Goal: Register for event/course

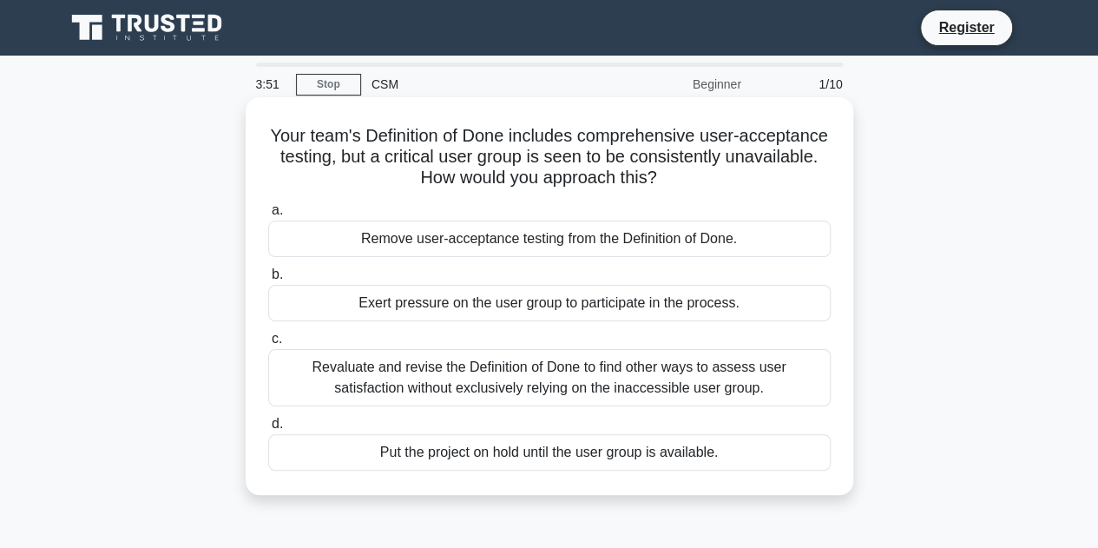
click at [358, 390] on div "Revaluate and revise the Definition of Done to find other ways to assess user s…" at bounding box center [549, 377] width 562 height 57
click at [268, 344] on input "c. Revaluate and revise the Definition of Done to find other ways to assess use…" at bounding box center [268, 338] width 0 height 11
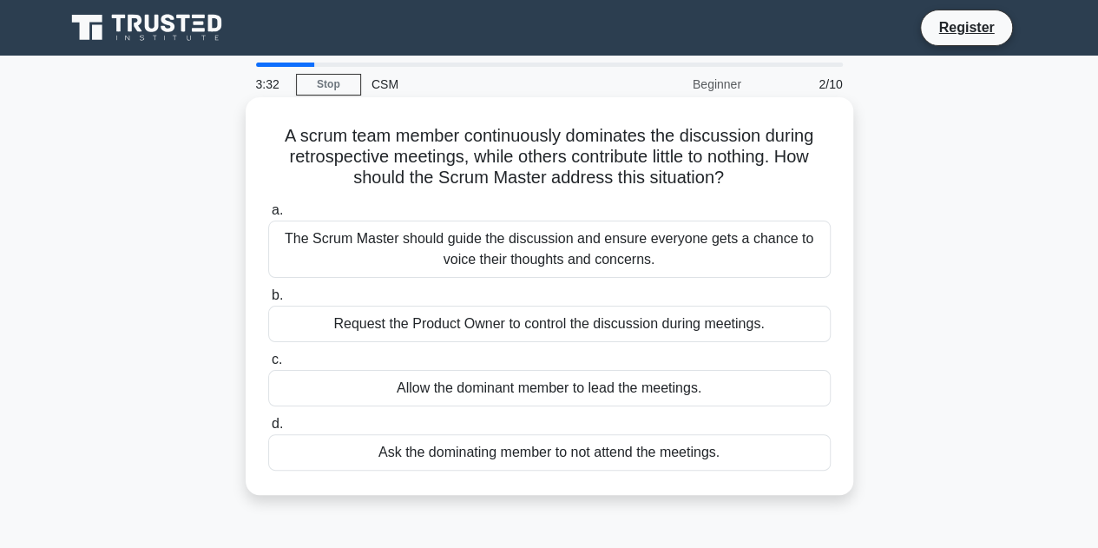
click at [475, 262] on div "The Scrum Master should guide the discussion and ensure everyone gets a chance …" at bounding box center [549, 248] width 562 height 57
click at [268, 216] on input "a. The Scrum Master should guide the discussion and ensure everyone gets a chan…" at bounding box center [268, 210] width 0 height 11
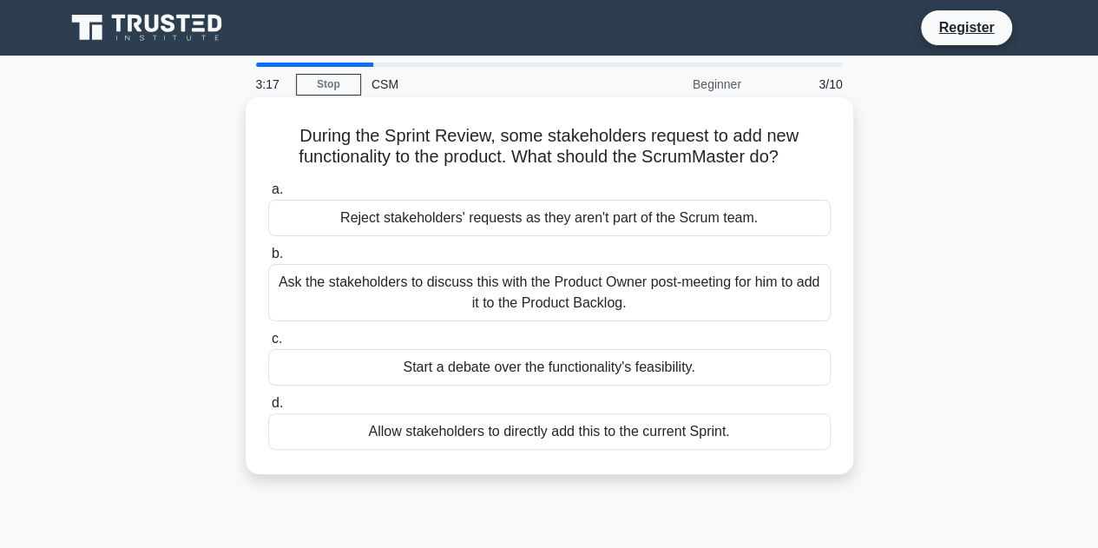
click at [382, 299] on div "Ask the stakeholders to discuss this with the Product Owner post-meeting for hi…" at bounding box center [549, 292] width 562 height 57
click at [268, 259] on input "b. Ask the stakeholders to discuss this with the Product Owner post-meeting for…" at bounding box center [268, 253] width 0 height 11
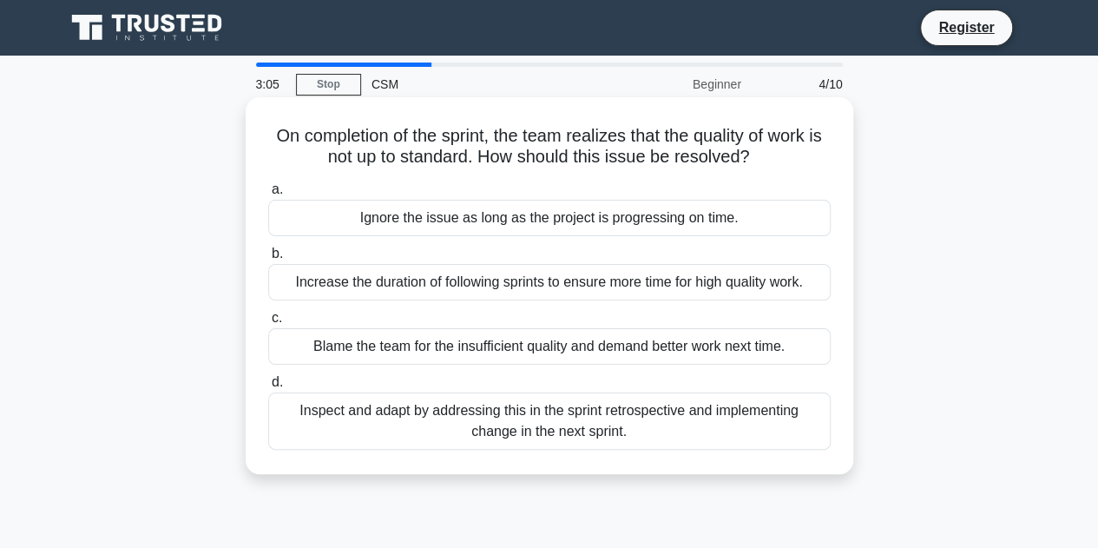
click at [409, 421] on div "Inspect and adapt by addressing this in the sprint retrospective and implementi…" at bounding box center [549, 420] width 562 height 57
click at [268, 388] on input "d. Inspect and adapt by addressing this in the sprint retrospective and impleme…" at bounding box center [268, 382] width 0 height 11
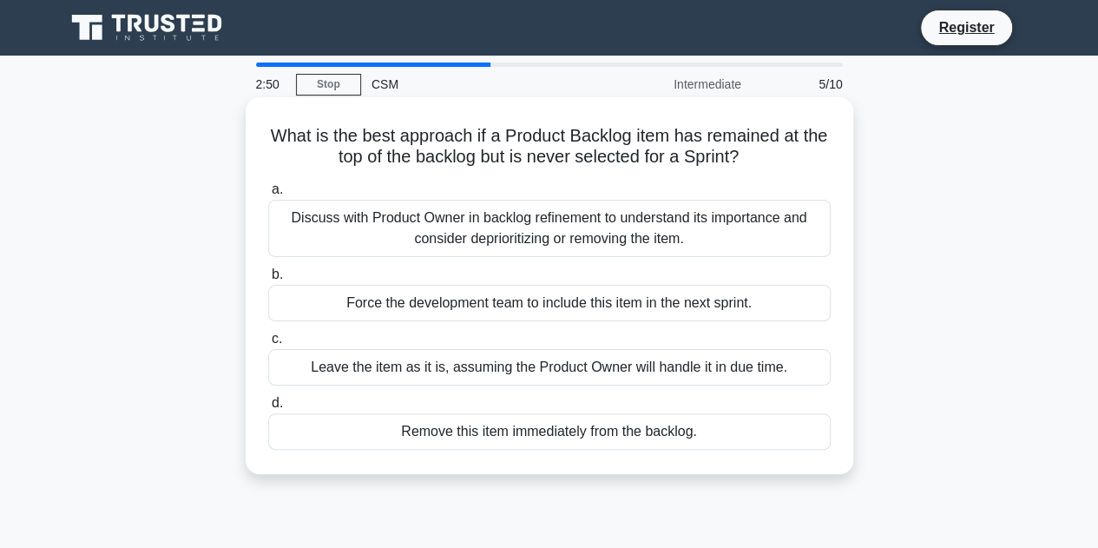
click at [456, 242] on div "Discuss with Product Owner in backlog refinement to understand its importance a…" at bounding box center [549, 228] width 562 height 57
click at [268, 195] on input "a. Discuss with Product Owner in backlog refinement to understand its importanc…" at bounding box center [268, 189] width 0 height 11
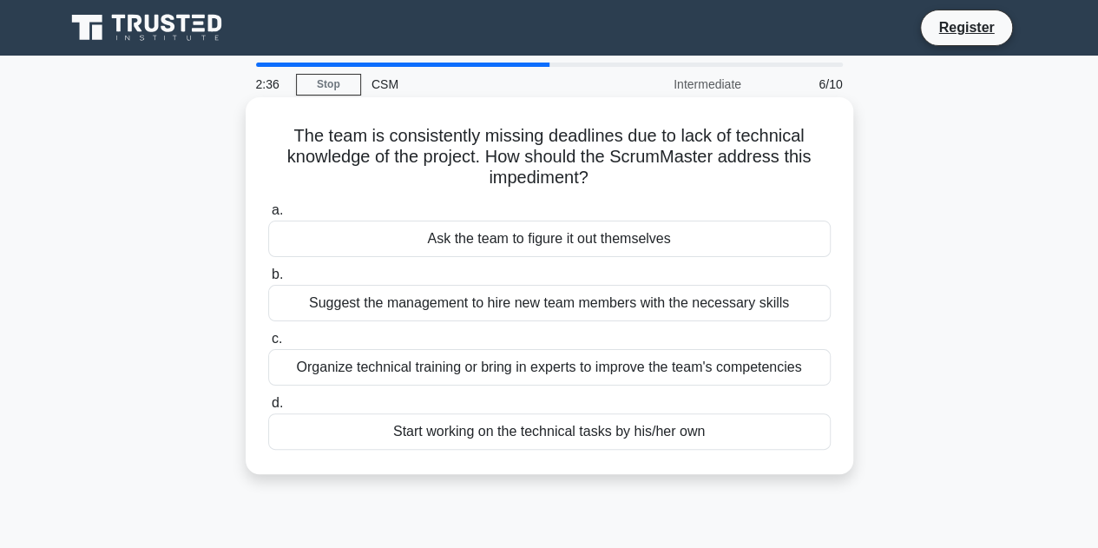
click at [415, 368] on div "Organize technical training or bring in experts to improve the team's competenc…" at bounding box center [549, 367] width 562 height 36
click at [268, 344] on input "c. Organize technical training or bring in experts to improve the team's compet…" at bounding box center [268, 338] width 0 height 11
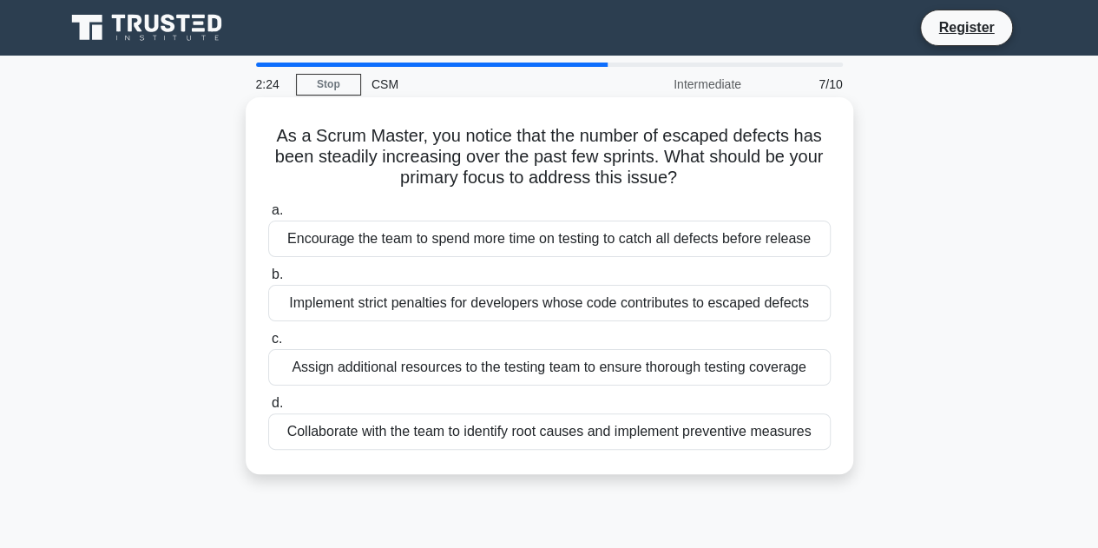
click at [443, 440] on div "Collaborate with the team to identify root causes and implement preventive meas…" at bounding box center [549, 431] width 562 height 36
click at [268, 409] on input "d. Collaborate with the team to identify root causes and implement preventive m…" at bounding box center [268, 402] width 0 height 11
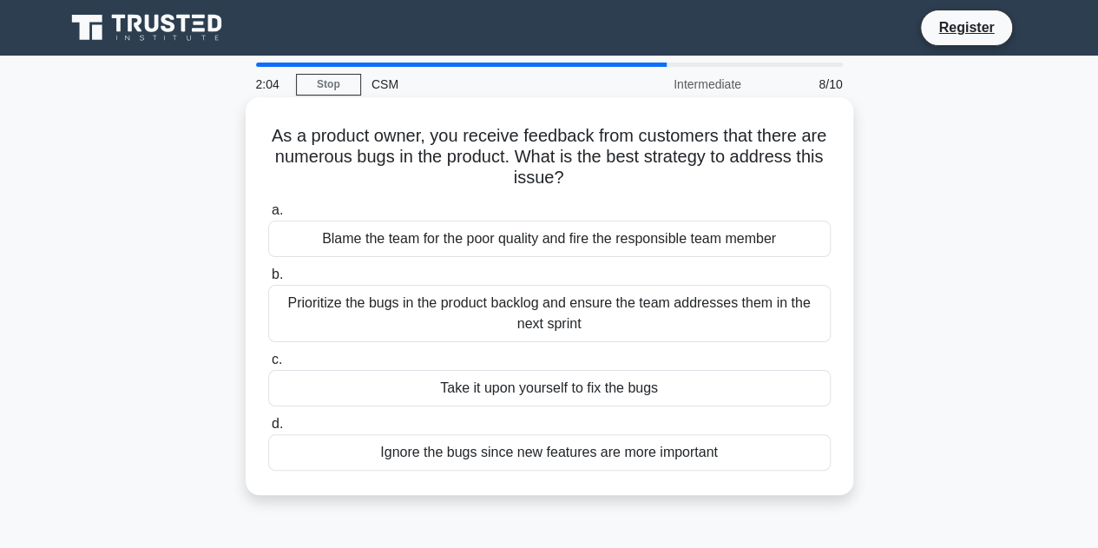
click at [506, 302] on div "Prioritize the bugs in the product backlog and ensure the team addresses them i…" at bounding box center [549, 313] width 562 height 57
click at [268, 280] on input "b. Prioritize the bugs in the product backlog and ensure the team addresses the…" at bounding box center [268, 274] width 0 height 11
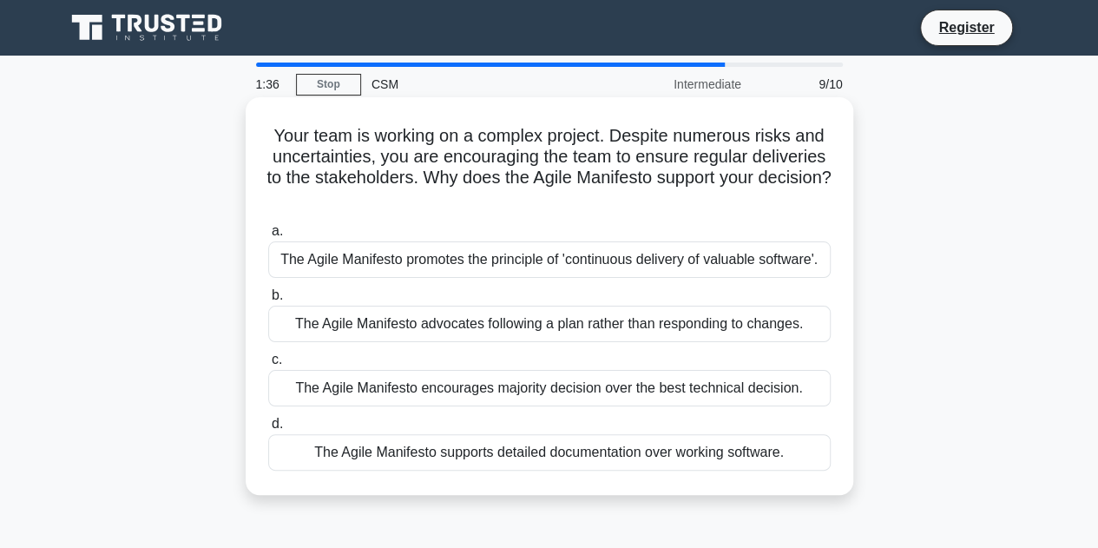
click at [554, 258] on div "The Agile Manifesto promotes the principle of 'continuous delivery of valuable …" at bounding box center [549, 259] width 562 height 36
click at [268, 237] on input "a. The Agile Manifesto promotes the principle of 'continuous delivery of valuab…" at bounding box center [268, 231] width 0 height 11
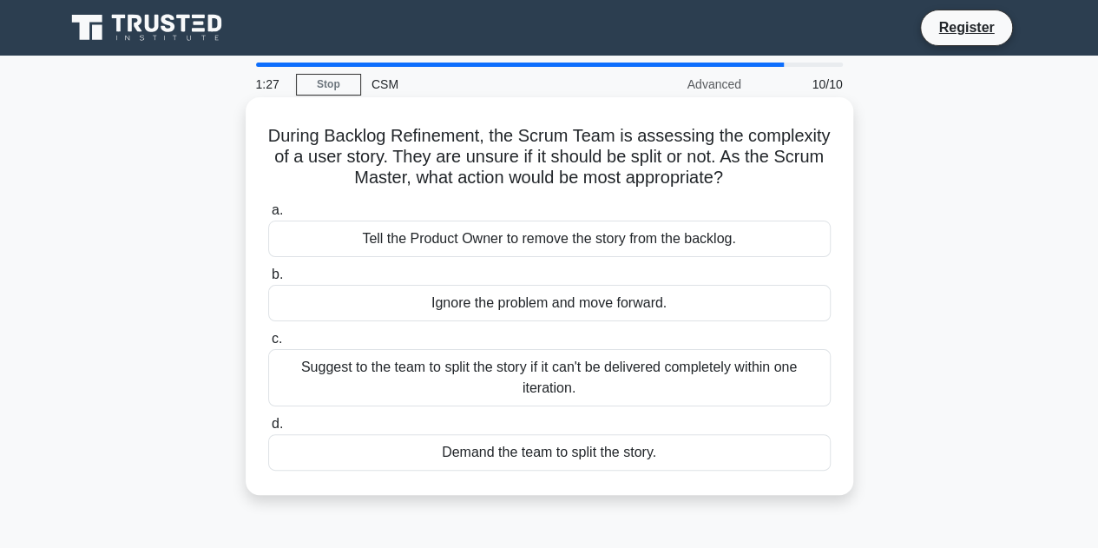
click at [418, 397] on div "Suggest to the team to split the story if it can't be delivered completely with…" at bounding box center [549, 377] width 562 height 57
click at [268, 344] on input "c. Suggest to the team to split the story if it can't be delivered completely w…" at bounding box center [268, 338] width 0 height 11
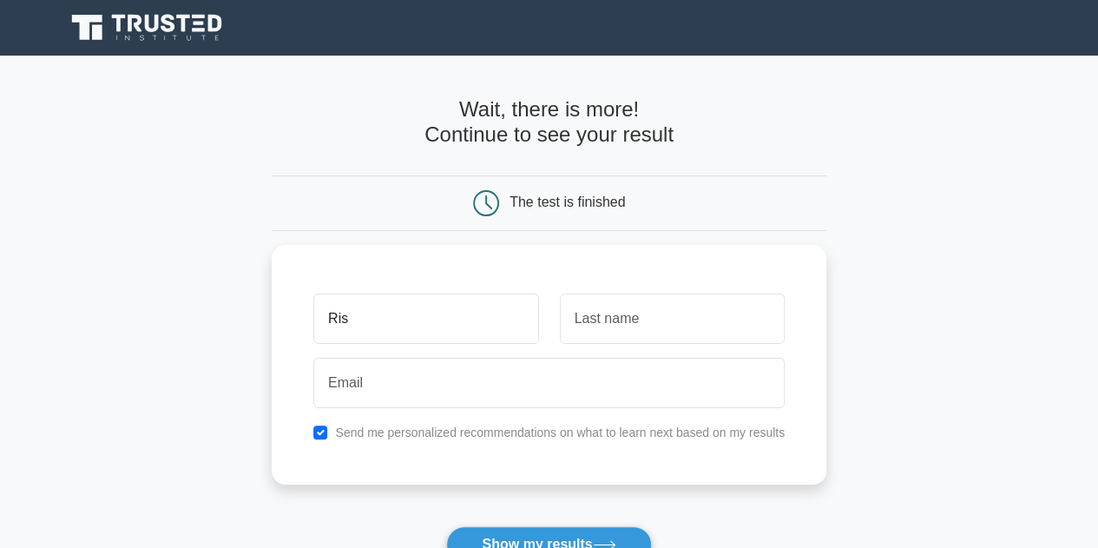
type input "Rishabh"
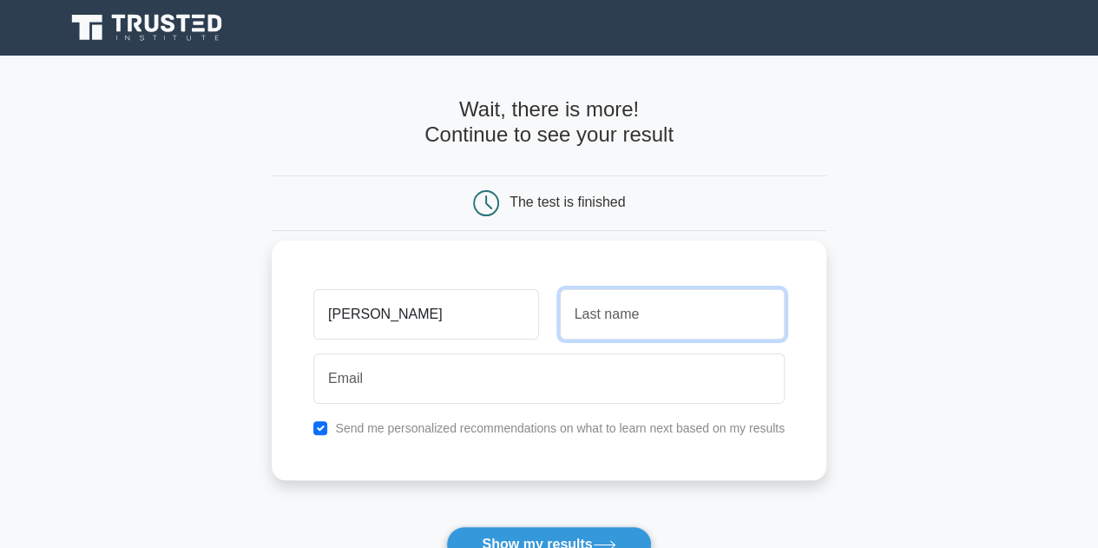
click at [612, 329] on input "text" at bounding box center [672, 314] width 225 height 50
type input "Anand"
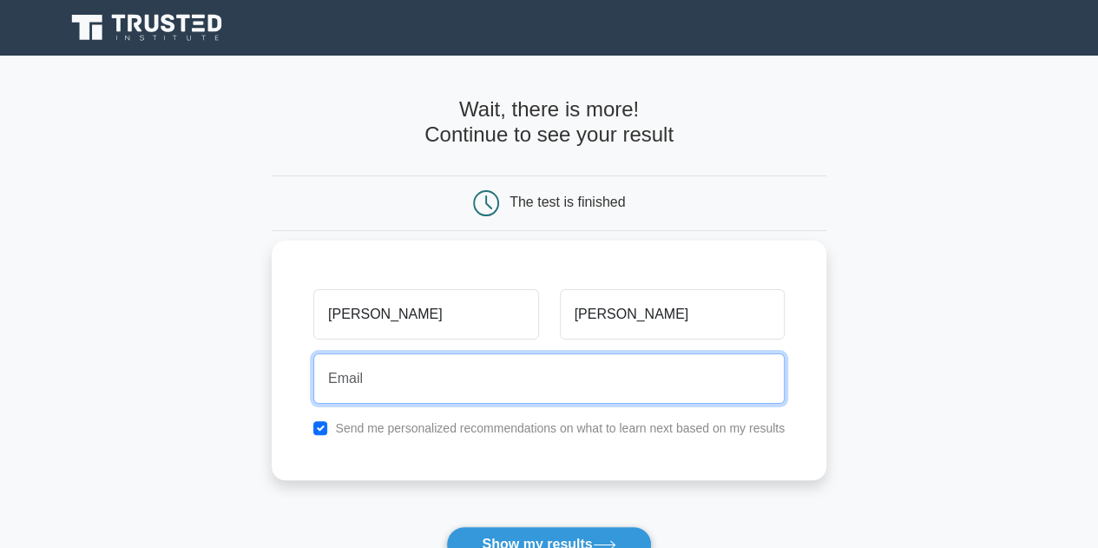
click at [621, 389] on input "email" at bounding box center [548, 378] width 471 height 50
type input "rishabhanand21@gmail.com"
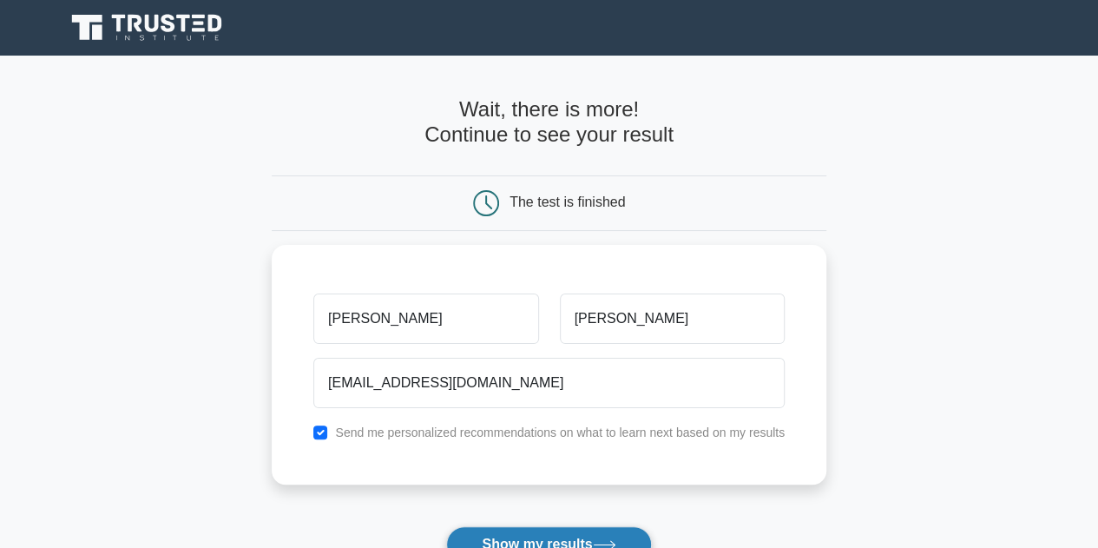
click at [540, 530] on button "Show my results" at bounding box center [548, 544] width 205 height 36
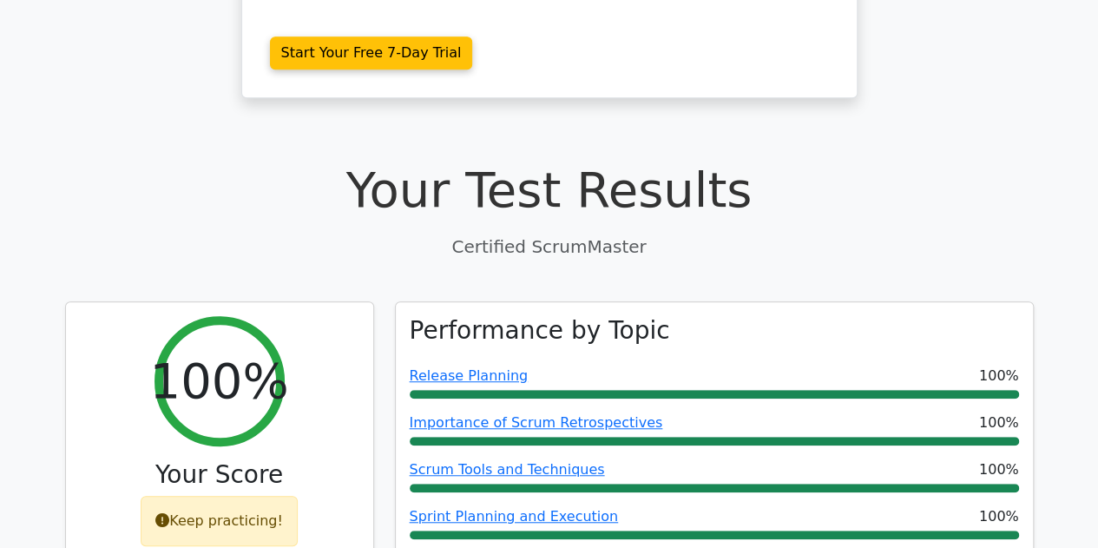
scroll to position [451, 0]
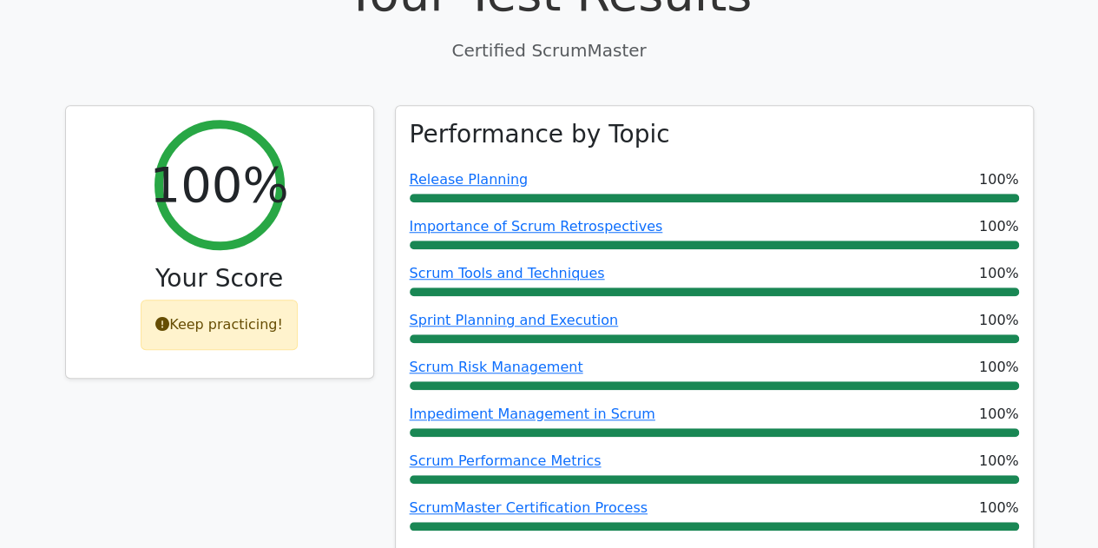
scroll to position [659, 0]
